Goal: Task Accomplishment & Management: Manage account settings

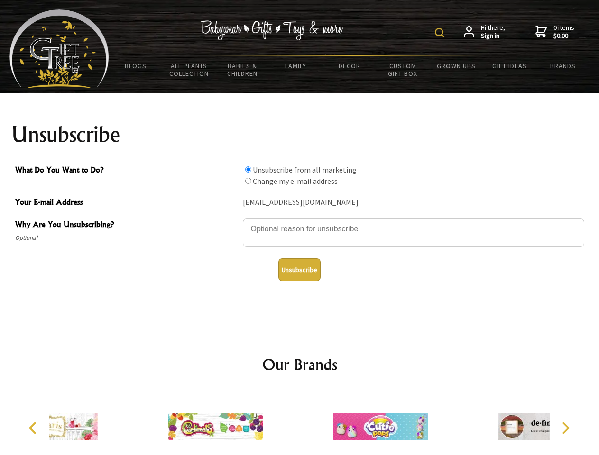
click at [441, 33] on img at bounding box center [439, 32] width 9 height 9
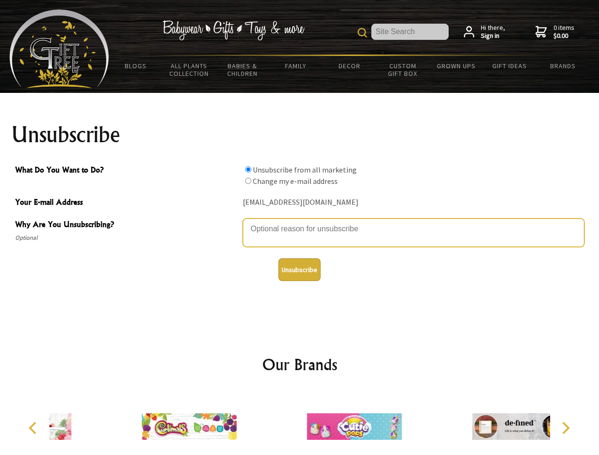
click at [300, 222] on textarea "Why Are You Unsubscribing?" at bounding box center [413, 232] width 341 height 28
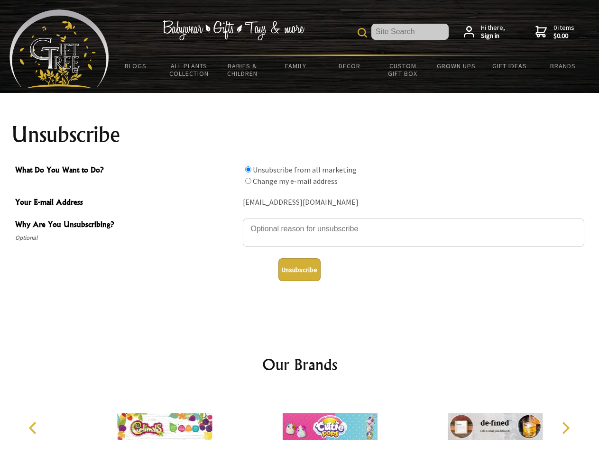
click at [248, 169] on input "What Do You Want to Do?" at bounding box center [248, 169] width 6 height 6
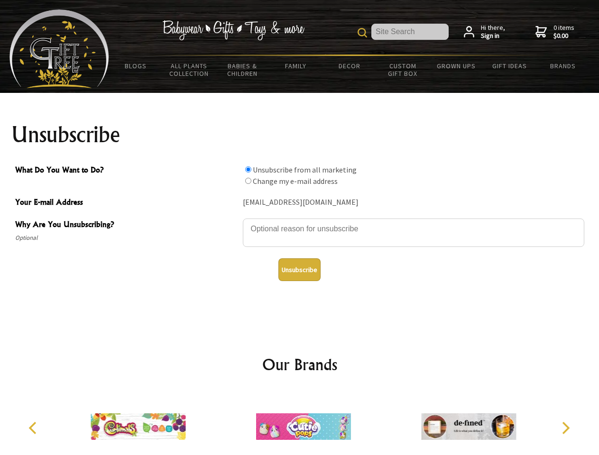
click at [248, 181] on input "What Do You Want to Do?" at bounding box center [248, 181] width 6 height 6
radio input "true"
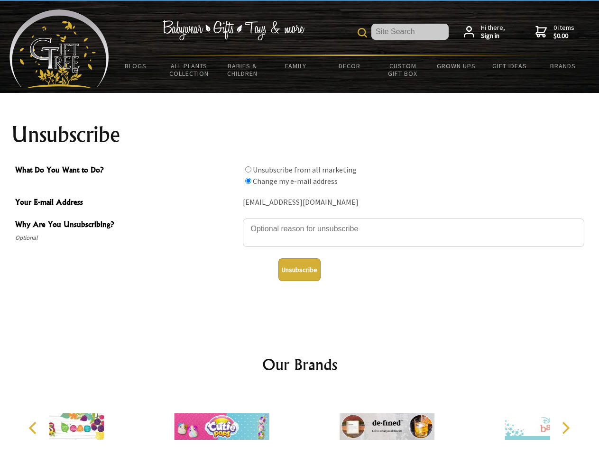
click at [299, 270] on button "Unsubscribe" at bounding box center [299, 269] width 42 height 23
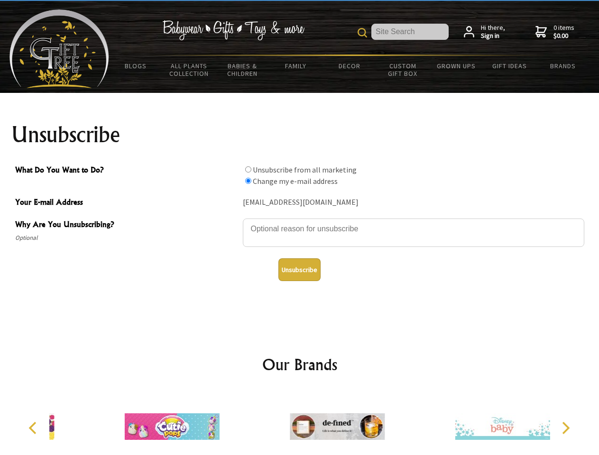
click at [300, 423] on img at bounding box center [337, 426] width 95 height 71
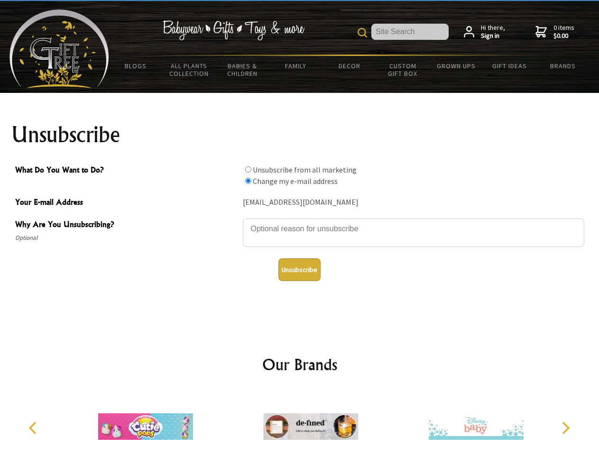
click at [34, 428] on icon "Previous" at bounding box center [33, 428] width 12 height 12
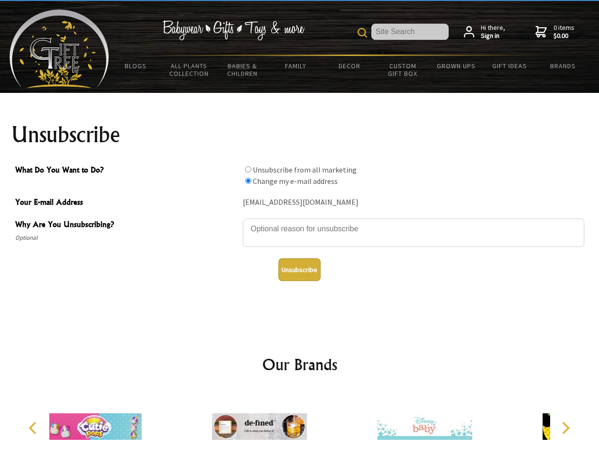
click at [565, 428] on icon "Next" at bounding box center [564, 428] width 12 height 12
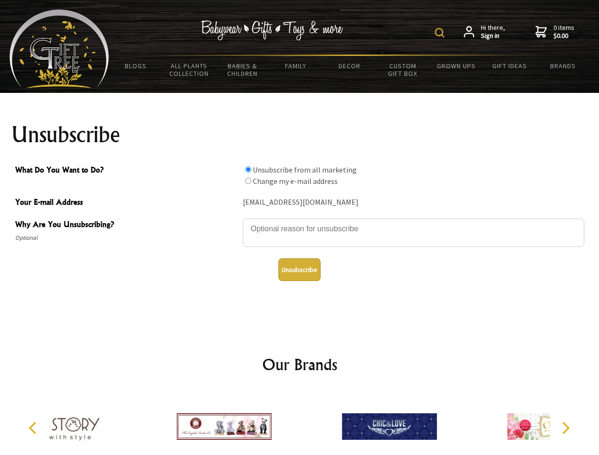
click at [441, 33] on img at bounding box center [439, 32] width 9 height 9
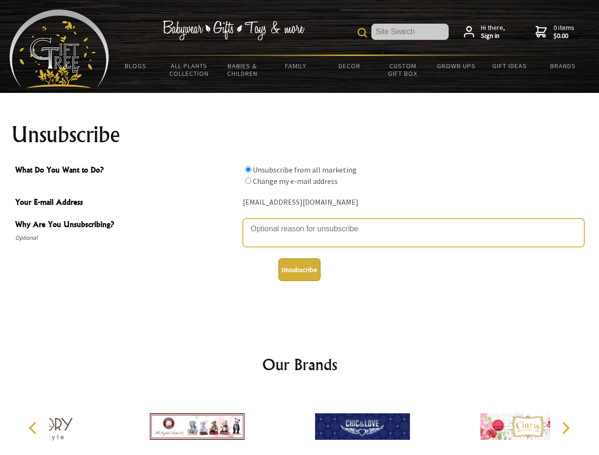
click at [300, 222] on textarea "Why Are You Unsubscribing?" at bounding box center [413, 232] width 341 height 28
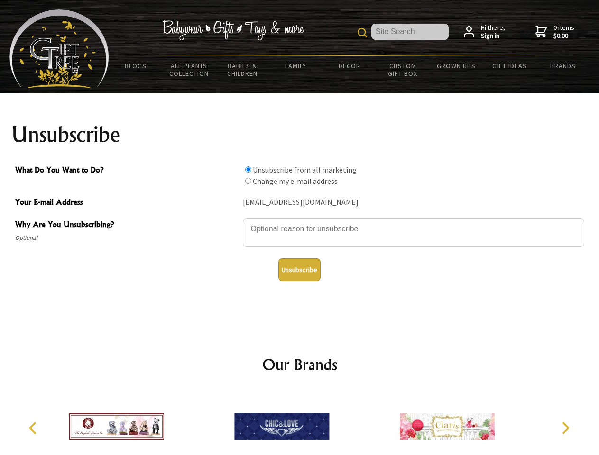
click at [248, 169] on input "What Do You Want to Do?" at bounding box center [248, 169] width 6 height 6
click at [248, 181] on input "What Do You Want to Do?" at bounding box center [248, 181] width 6 height 6
radio input "true"
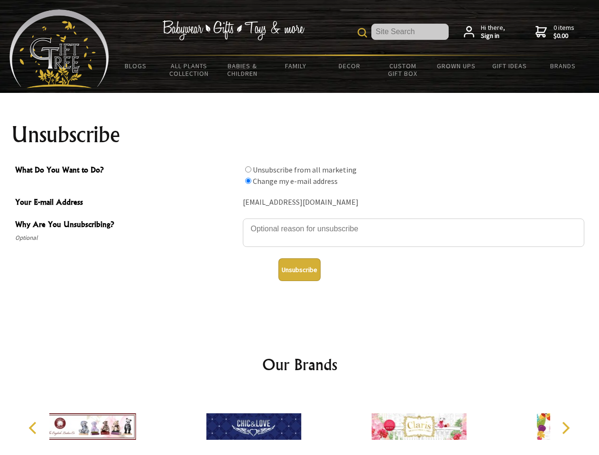
click at [299, 270] on button "Unsubscribe" at bounding box center [299, 269] width 42 height 23
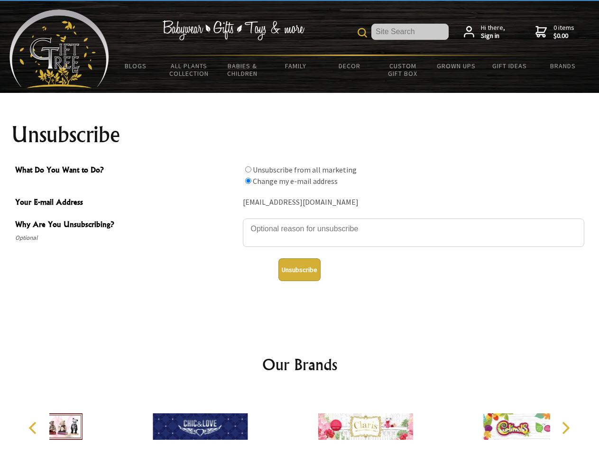
click at [300, 423] on div at bounding box center [364, 428] width 165 height 74
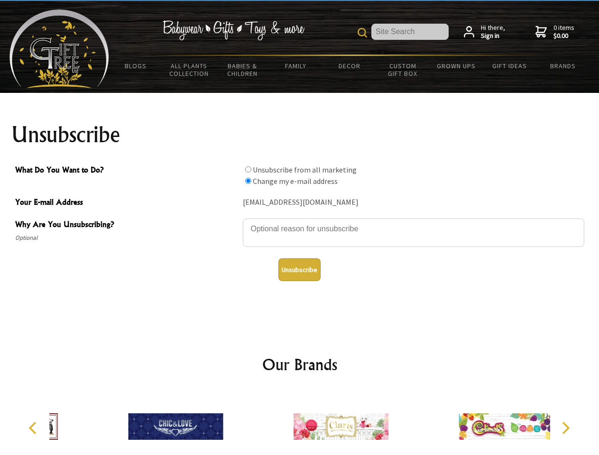
click at [34, 428] on icon "Previous" at bounding box center [33, 428] width 12 height 12
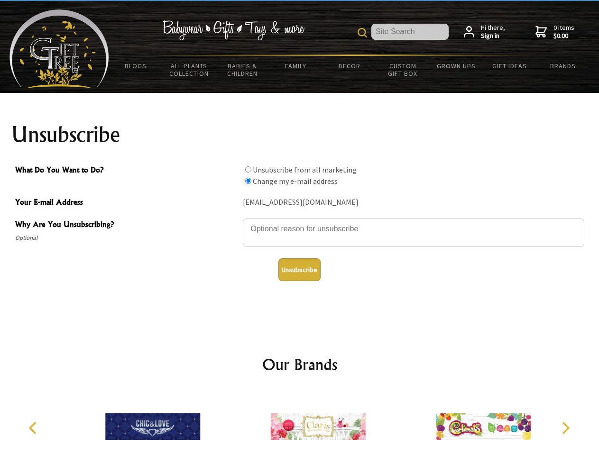
click at [565, 428] on icon "Next" at bounding box center [564, 428] width 12 height 12
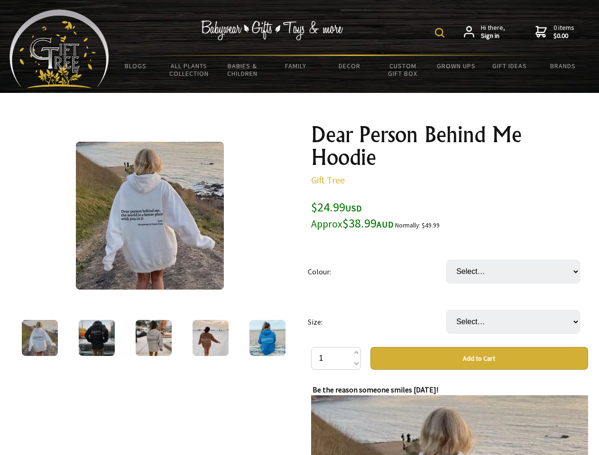
click at [441, 33] on img at bounding box center [439, 32] width 9 height 9
